Goal: Task Accomplishment & Management: Use online tool/utility

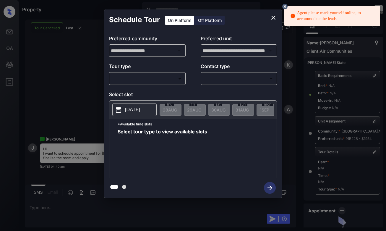
scroll to position [67, 0]
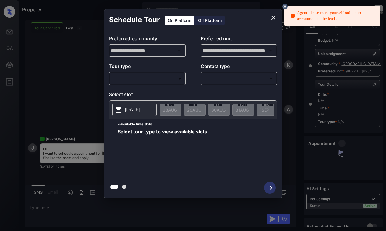
click at [162, 80] on body "Agent please mark yourself online, to accommodate the leads Property Dominic Ce…" at bounding box center [193, 115] width 386 height 231
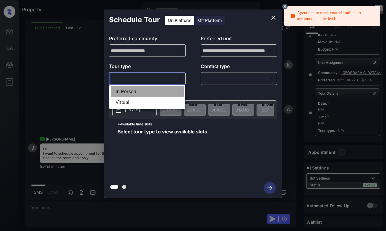
click at [161, 89] on li "In Person" at bounding box center [147, 91] width 73 height 11
type input "********"
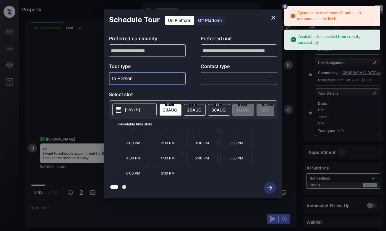
scroll to position [25, 0]
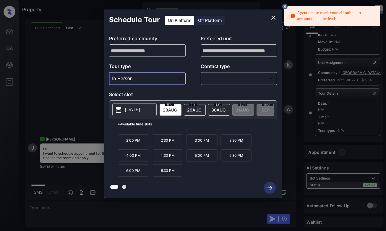
click at [272, 18] on icon "close" at bounding box center [273, 17] width 7 height 7
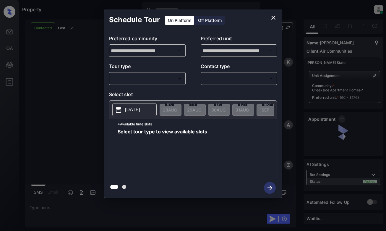
scroll to position [995, 0]
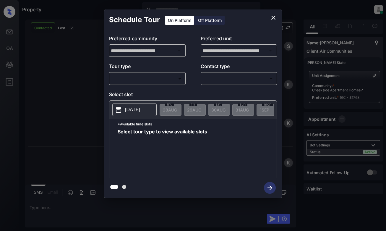
click at [165, 76] on body "Property Dominic Ceralde Online Set yourself offline Set yourself on break Prof…" at bounding box center [193, 115] width 386 height 231
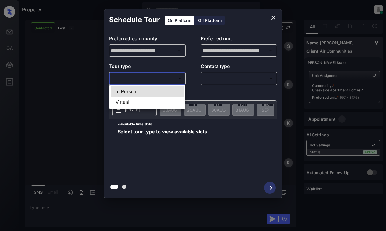
click at [165, 92] on li "In Person" at bounding box center [147, 91] width 73 height 11
type input "********"
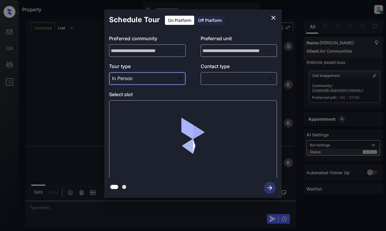
click at [232, 78] on body "Property Dominic Ceralde Online Set yourself offline Set yourself on break Prof…" at bounding box center [193, 115] width 386 height 231
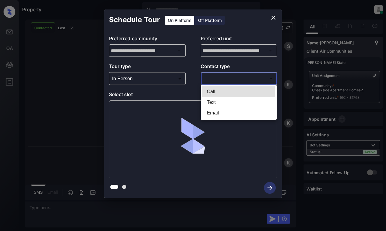
click at [230, 102] on li "Text" at bounding box center [238, 102] width 73 height 11
type input "****"
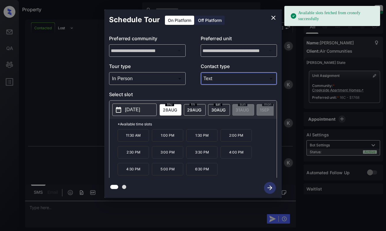
click at [166, 109] on span "28 AUG" at bounding box center [170, 109] width 14 height 5
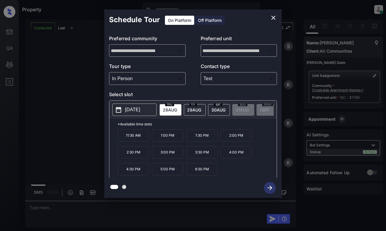
click at [169, 136] on p "1:00 PM" at bounding box center [167, 135] width 31 height 12
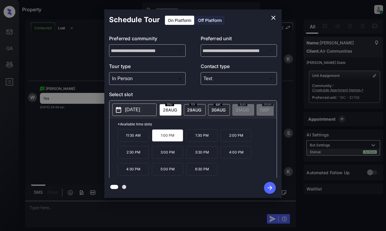
scroll to position [1107, 0]
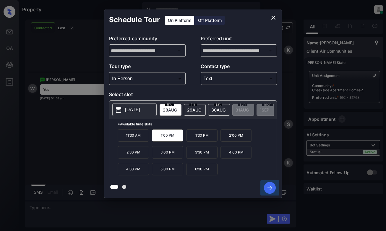
click at [269, 187] on icon "button" at bounding box center [270, 188] width 12 height 12
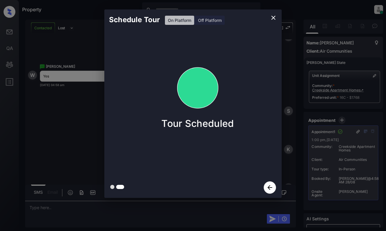
scroll to position [1244, 0]
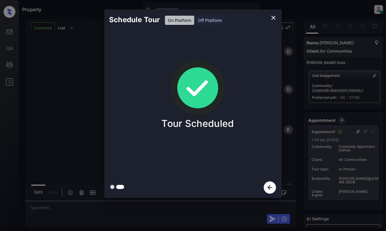
click at [86, 117] on div "Schedule Tour On Platform Off Platform Tour Scheduled" at bounding box center [193, 103] width 386 height 207
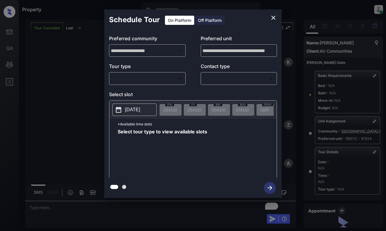
scroll to position [67, 0]
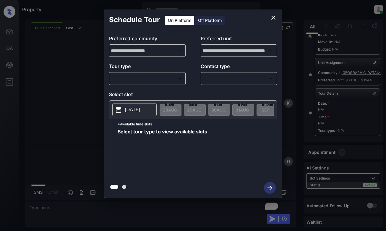
click at [155, 73] on div "​ ​" at bounding box center [147, 78] width 76 height 13
drag, startPoint x: 158, startPoint y: 86, endPoint x: 161, endPoint y: 79, distance: 7.8
click at [158, 84] on div "**********" at bounding box center [192, 103] width 177 height 147
click at [161, 79] on body "Property Dominic Ceralde Online Set yourself offline Set yourself on break Prof…" at bounding box center [193, 115] width 386 height 231
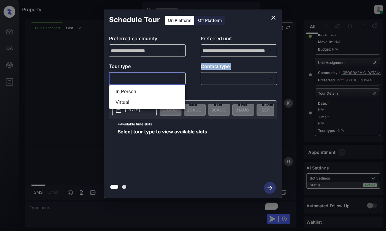
click at [162, 89] on li "In Person" at bounding box center [147, 91] width 73 height 11
type input "********"
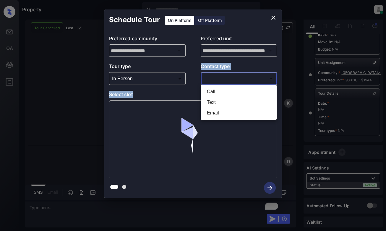
click at [239, 81] on body "Property Dominic Ceralde Online Set yourself offline Set yourself on break Prof…" at bounding box center [193, 115] width 386 height 231
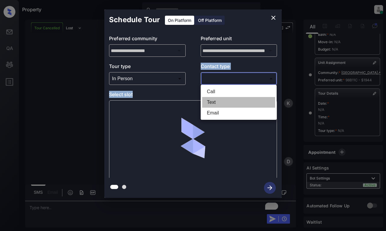
click at [227, 103] on li "Text" at bounding box center [238, 102] width 73 height 11
type input "****"
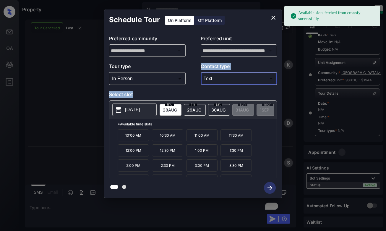
scroll to position [3801, 0]
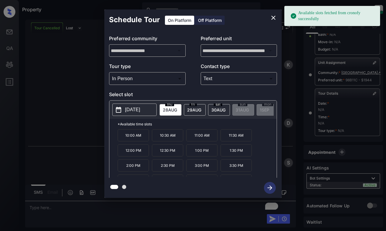
click at [169, 109] on span "28 AUG" at bounding box center [170, 109] width 14 height 5
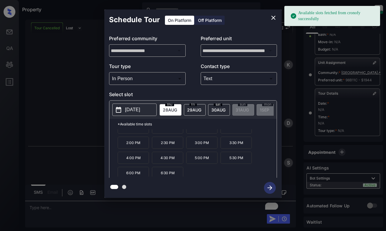
scroll to position [25, 0]
click at [167, 174] on p "6:30 PM" at bounding box center [167, 170] width 31 height 12
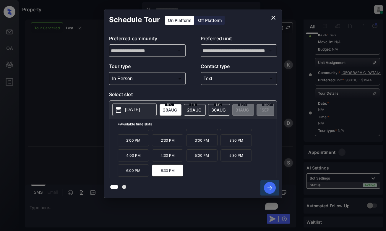
click at [269, 187] on icon "button" at bounding box center [270, 188] width 12 height 12
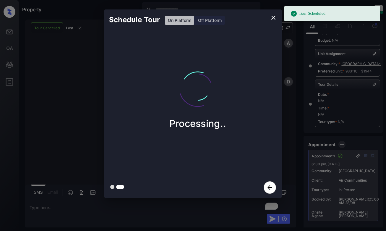
scroll to position [4153, 0]
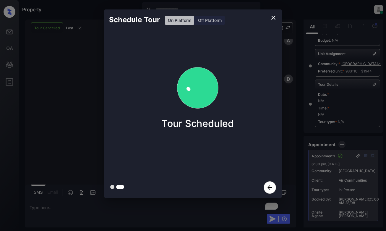
click at [80, 80] on div "Schedule Tour On Platform Off Platform Tour Scheduled" at bounding box center [193, 103] width 386 height 207
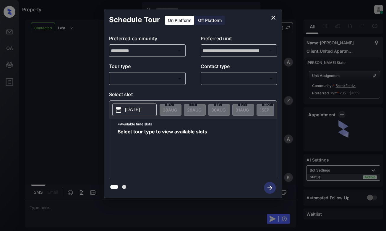
scroll to position [1689, 0]
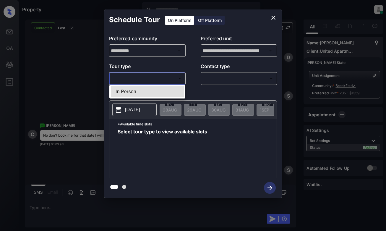
click at [170, 83] on body "Property [PERSON_NAME] Online Set yourself offline Set yourself on break Profil…" at bounding box center [193, 115] width 386 height 231
click at [172, 91] on li "In Person" at bounding box center [147, 91] width 73 height 11
type input "********"
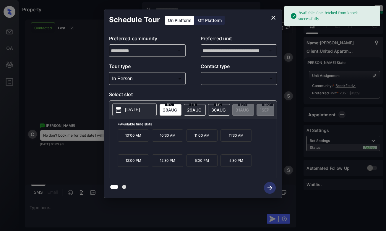
click at [140, 112] on p "[DATE]" at bounding box center [132, 109] width 15 height 7
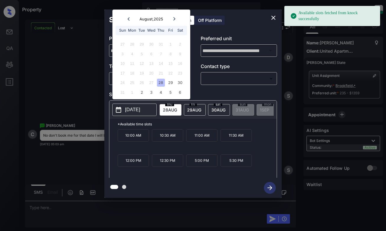
click at [224, 101] on div "2025-08-28 August , 2025 Sun Mon Tue Wed Thu Fri Sat 27 28 29 30 31 1 2 3 4 5 6…" at bounding box center [192, 109] width 167 height 18
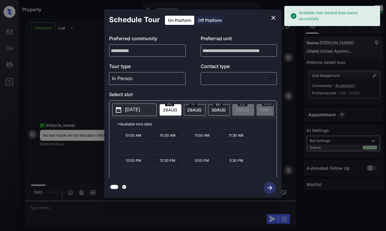
click at [151, 85] on div "In Person ******** ​" at bounding box center [147, 78] width 76 height 13
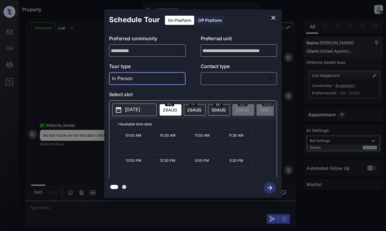
click at [152, 81] on body "Available slots fetched from knock successfully Property Dominic Ceralde Online…" at bounding box center [193, 115] width 386 height 231
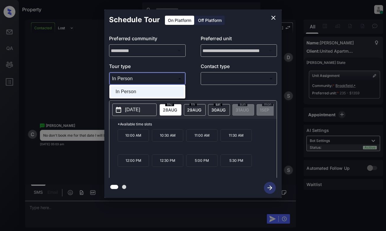
click at [175, 60] on div at bounding box center [193, 115] width 386 height 231
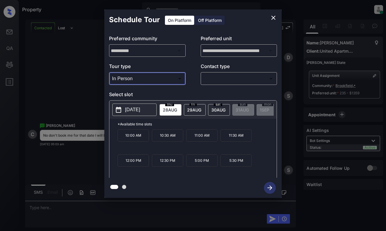
click at [138, 109] on p "[DATE]" at bounding box center [132, 109] width 15 height 7
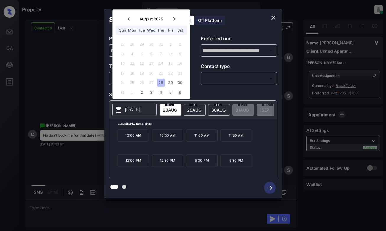
click at [173, 19] on icon at bounding box center [174, 19] width 4 height 4
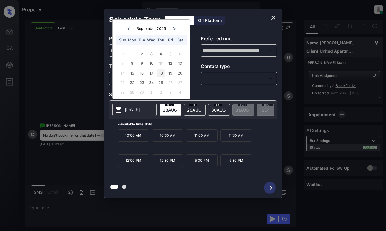
click at [162, 74] on div "18" at bounding box center [161, 73] width 8 height 8
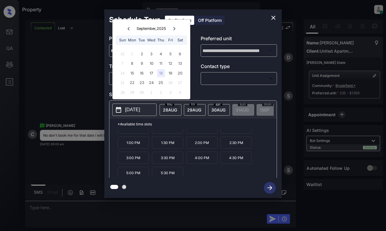
scroll to position [25, 0]
click at [172, 73] on div "19" at bounding box center [170, 73] width 8 height 8
click at [162, 74] on div "18" at bounding box center [161, 73] width 8 height 8
click at [270, 17] on button "close" at bounding box center [273, 18] width 12 height 12
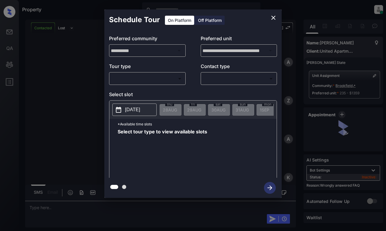
scroll to position [2432, 0]
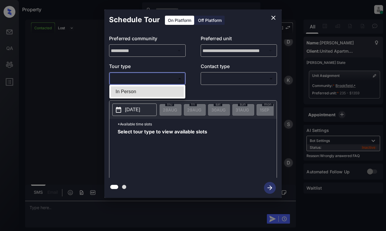
click at [147, 79] on body "Property [PERSON_NAME] Online Set yourself offline Set yourself on break Profil…" at bounding box center [193, 115] width 386 height 231
click at [163, 93] on li "In Person" at bounding box center [147, 91] width 73 height 11
type input "********"
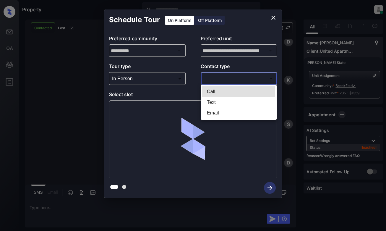
click at [230, 76] on body "Property [PERSON_NAME] Online Set yourself offline Set yourself on break Profil…" at bounding box center [193, 115] width 386 height 231
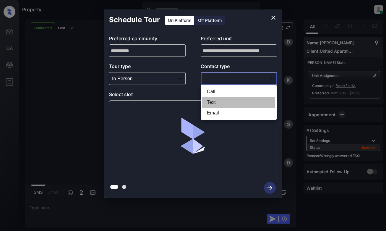
click at [224, 104] on li "Text" at bounding box center [238, 102] width 73 height 11
type input "****"
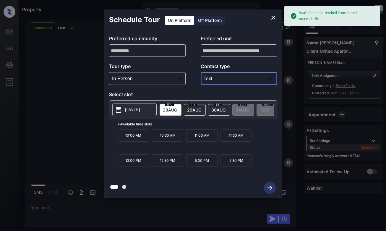
click at [140, 111] on p "[DATE]" at bounding box center [132, 109] width 15 height 7
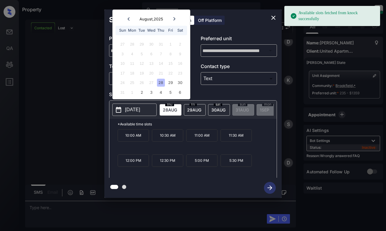
click at [174, 19] on icon at bounding box center [174, 19] width 4 height 4
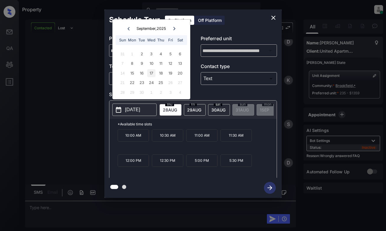
click at [149, 74] on div "17" at bounding box center [151, 73] width 8 height 8
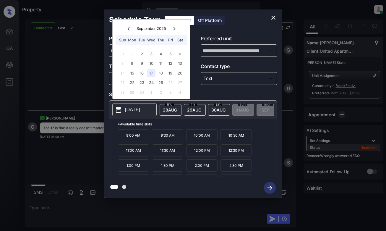
scroll to position [2506, 0]
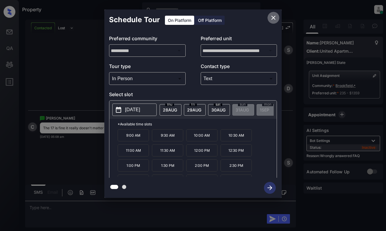
click at [273, 18] on icon "close" at bounding box center [273, 18] width 4 height 4
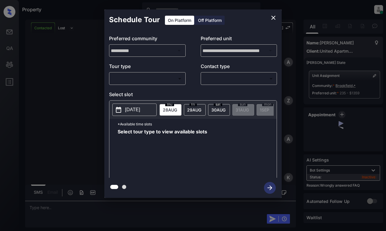
scroll to position [2506, 0]
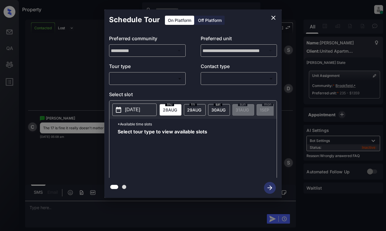
click at [155, 75] on body "Property [PERSON_NAME] Online Set yourself offline Set yourself on break Profil…" at bounding box center [193, 115] width 386 height 231
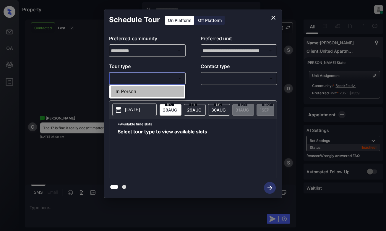
click at [154, 89] on li "In Person" at bounding box center [147, 91] width 73 height 11
type input "********"
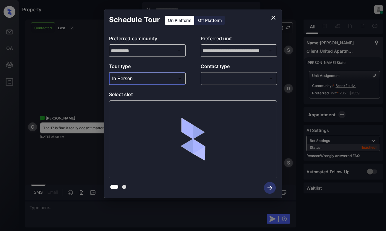
click at [238, 75] on body "Property [PERSON_NAME] Online Set yourself offline Set yourself on break Profil…" at bounding box center [193, 115] width 386 height 231
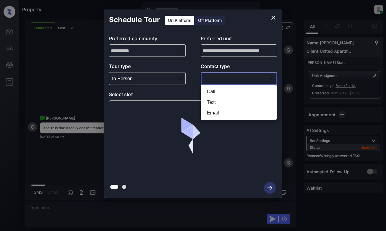
click at [231, 102] on li "Text" at bounding box center [238, 102] width 73 height 11
type input "****"
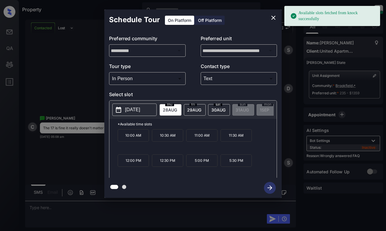
click at [135, 109] on p "[DATE]" at bounding box center [132, 109] width 15 height 7
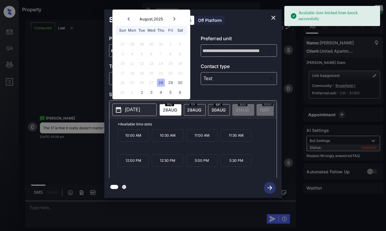
click at [176, 18] on div at bounding box center [174, 18] width 8 height 7
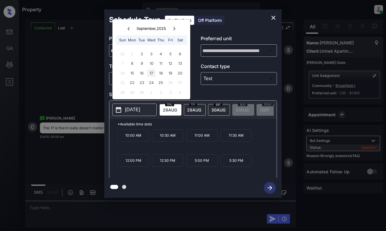
click at [152, 75] on div "17" at bounding box center [151, 73] width 8 height 8
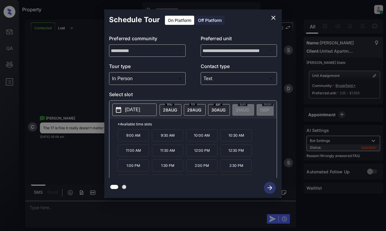
click at [196, 138] on p "10:00 AM" at bounding box center [201, 135] width 31 height 12
click at [270, 188] on icon "button" at bounding box center [270, 188] width 12 height 12
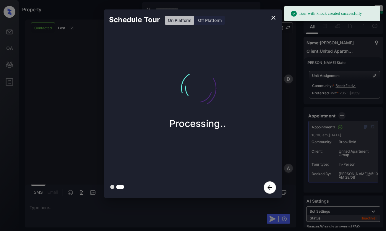
scroll to position [2794, 0]
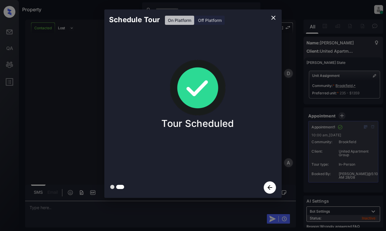
click at [48, 71] on div "Schedule Tour On Platform Off Platform Tour Scheduled" at bounding box center [193, 103] width 386 height 207
